Goal: Transaction & Acquisition: Purchase product/service

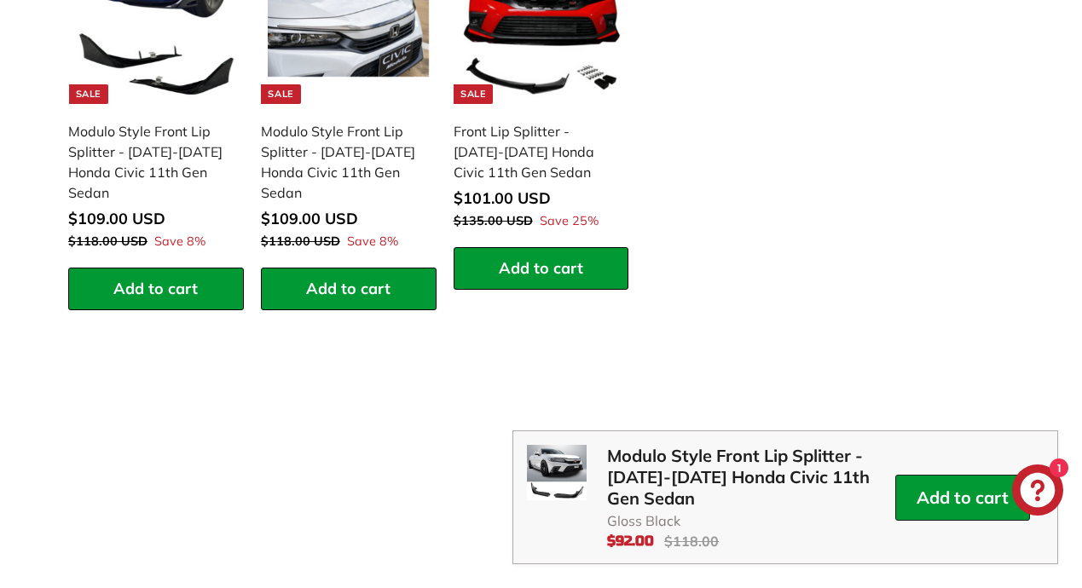
scroll to position [2353, 0]
